Goal: Information Seeking & Learning: Learn about a topic

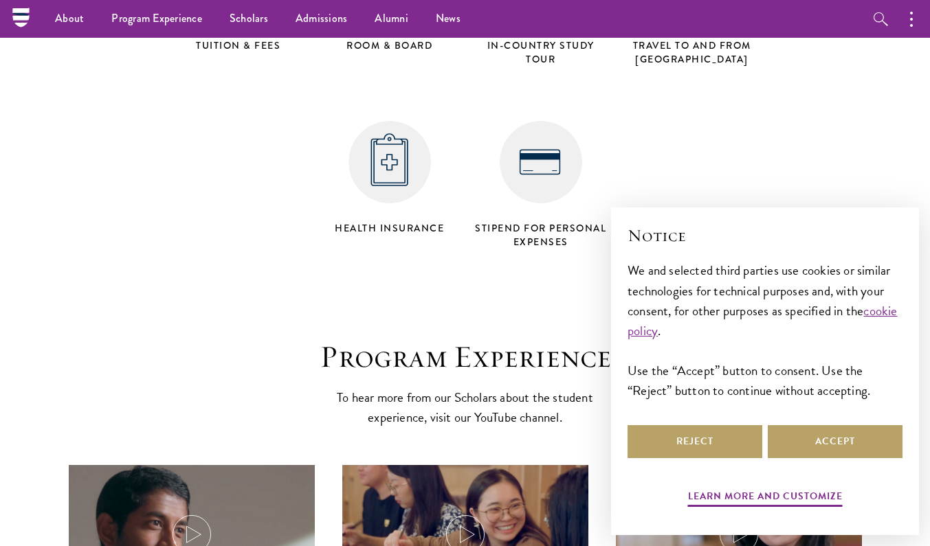
scroll to position [5498, 0]
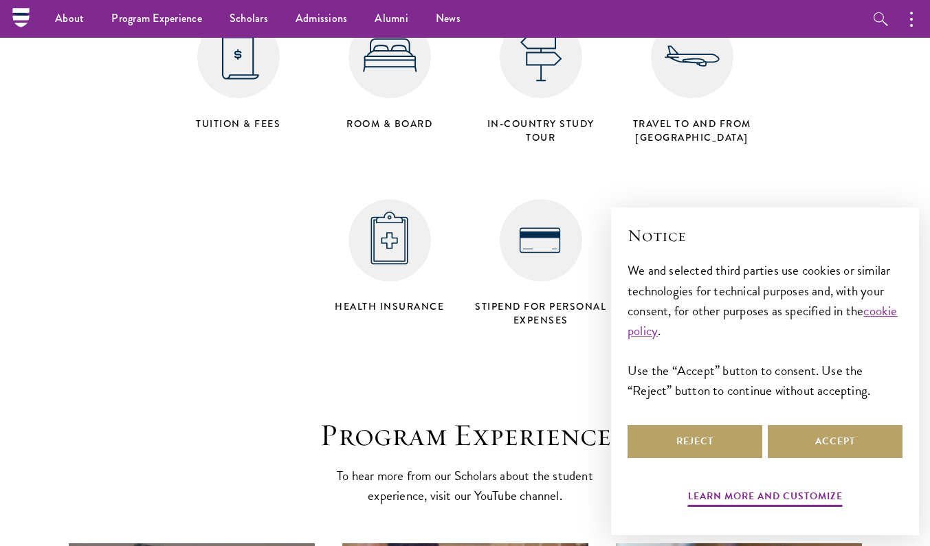
click at [529, 199] on img at bounding box center [541, 240] width 82 height 82
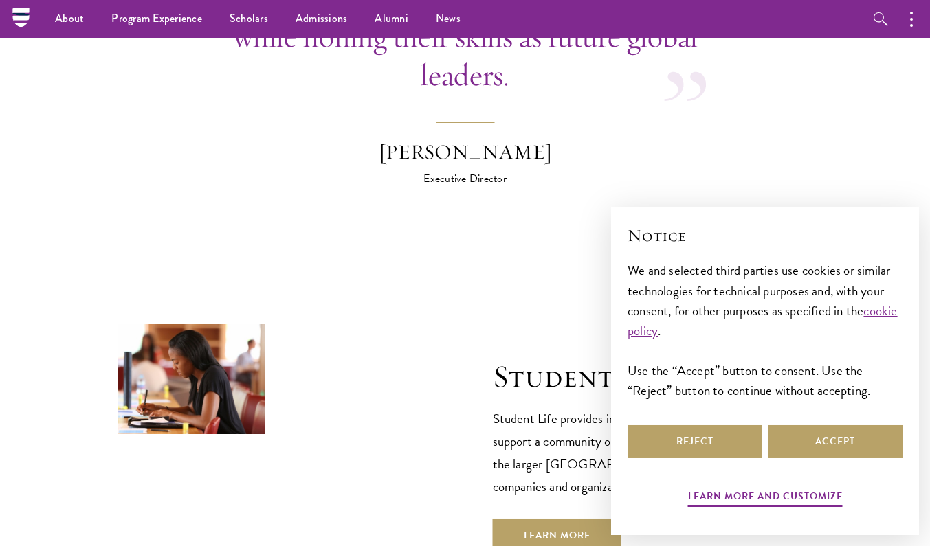
scroll to position [3780, 0]
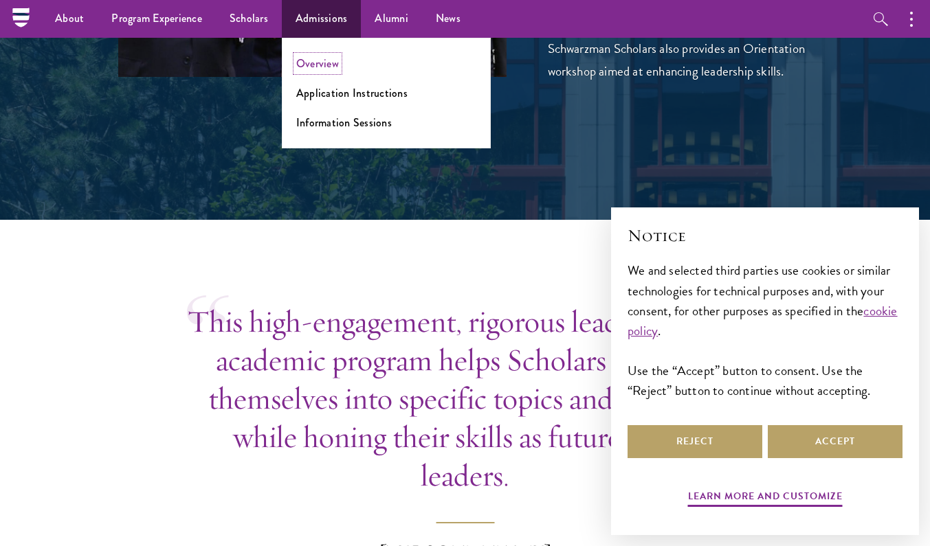
click at [329, 65] on link "Overview" at bounding box center [317, 64] width 43 height 16
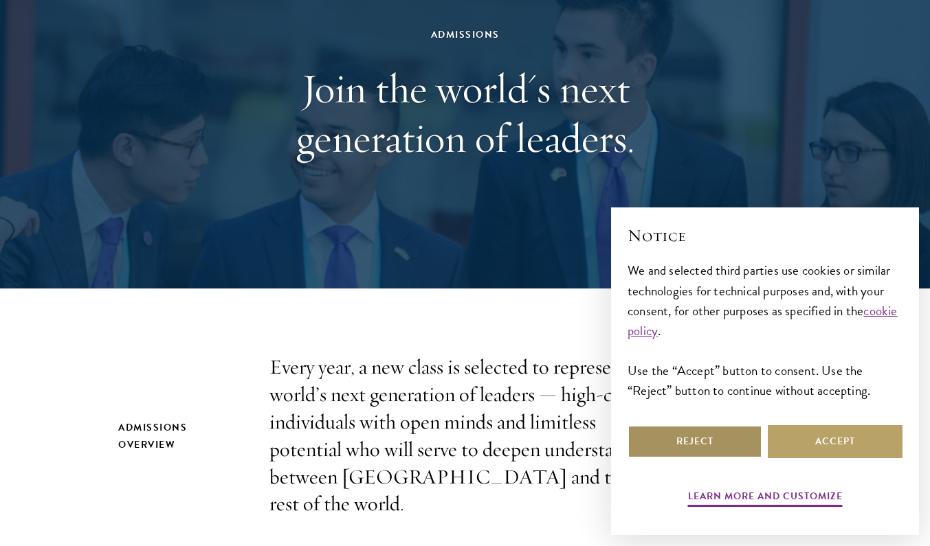
click at [735, 443] on button "Reject" at bounding box center [695, 441] width 135 height 33
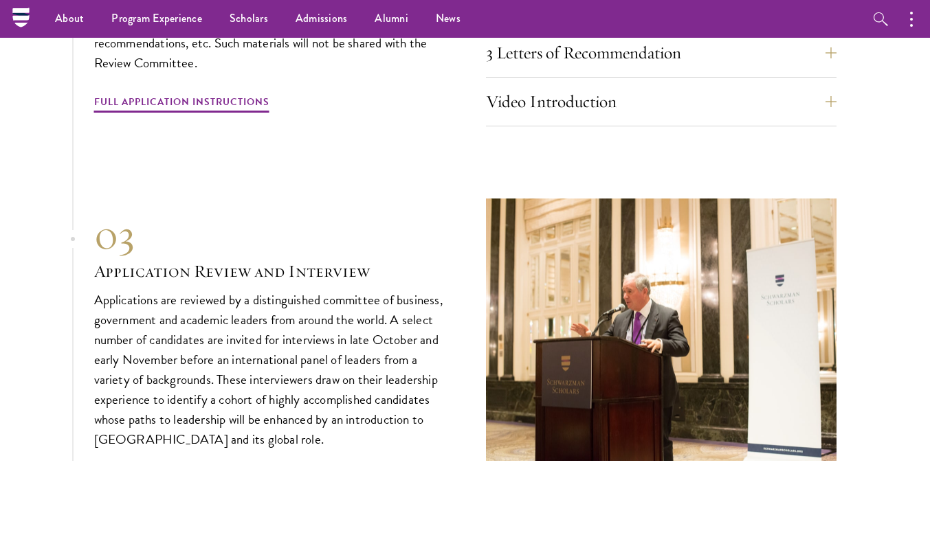
scroll to position [4055, 0]
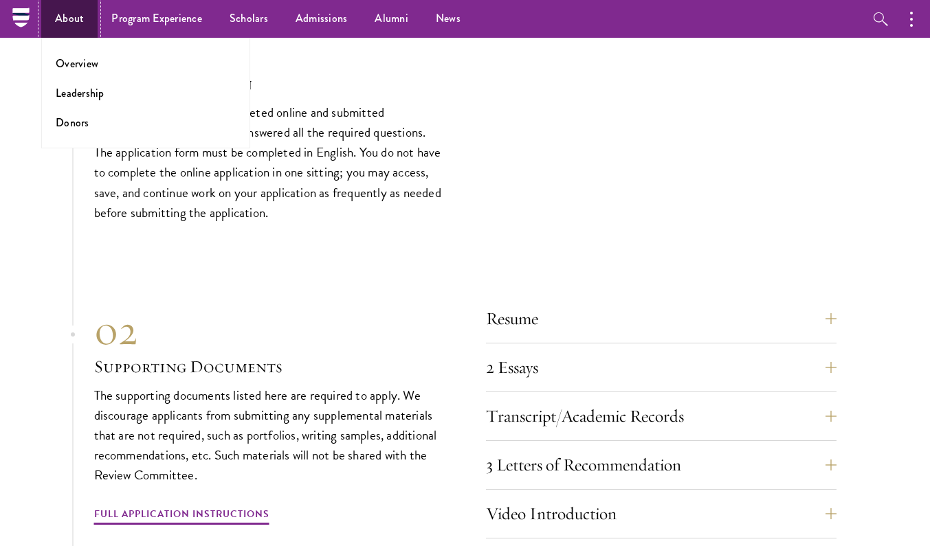
click at [77, 29] on link "About" at bounding box center [69, 19] width 56 height 38
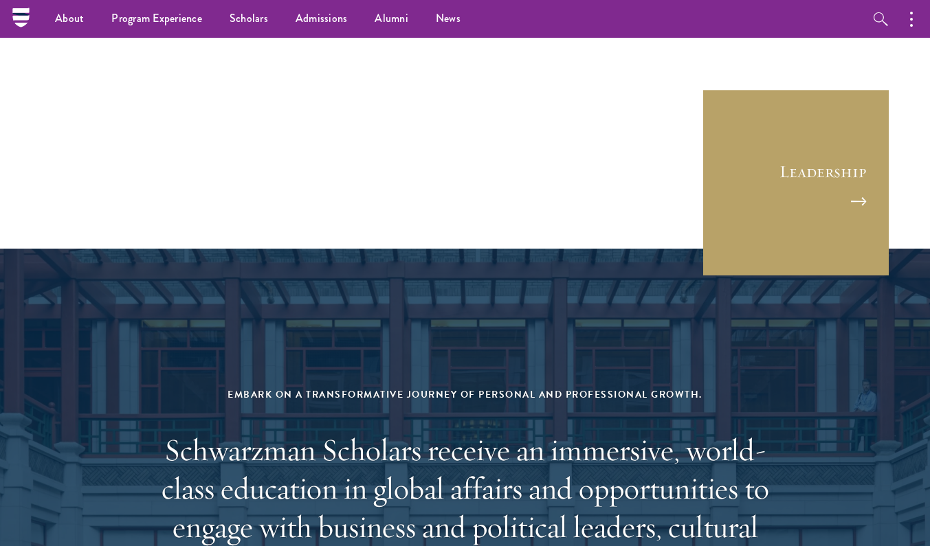
scroll to position [5205, 0]
